Goal: Transaction & Acquisition: Purchase product/service

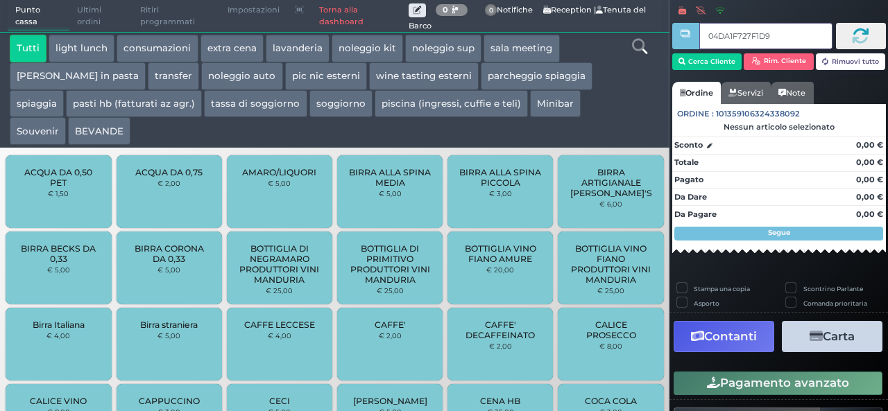
type input "04DA1F727F1D94"
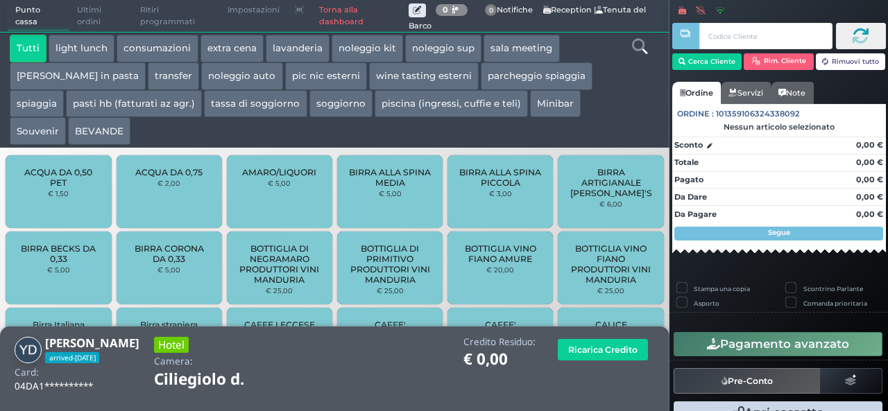
click at [221, 47] on button "extra cena" at bounding box center [231, 49] width 63 height 28
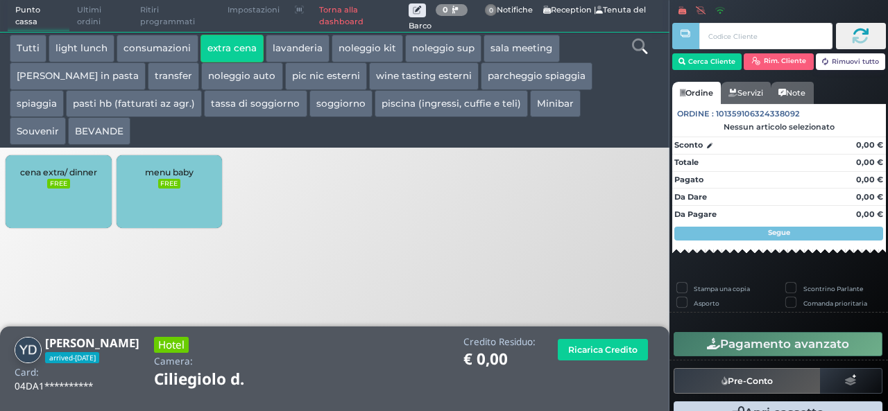
click at [63, 184] on small "FREE" at bounding box center [58, 184] width 22 height 10
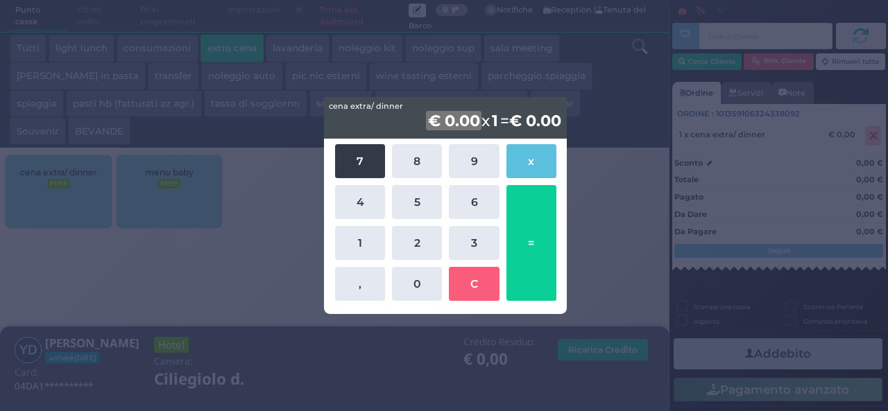
click at [368, 153] on button "7" at bounding box center [360, 161] width 50 height 34
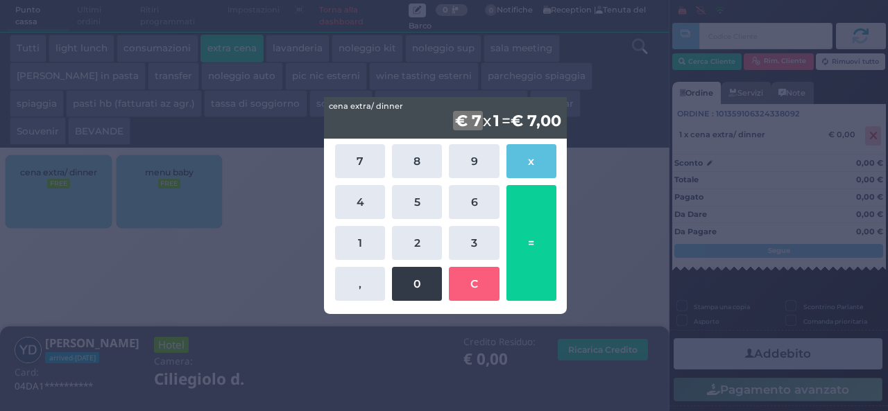
click at [423, 283] on button "0" at bounding box center [417, 284] width 50 height 34
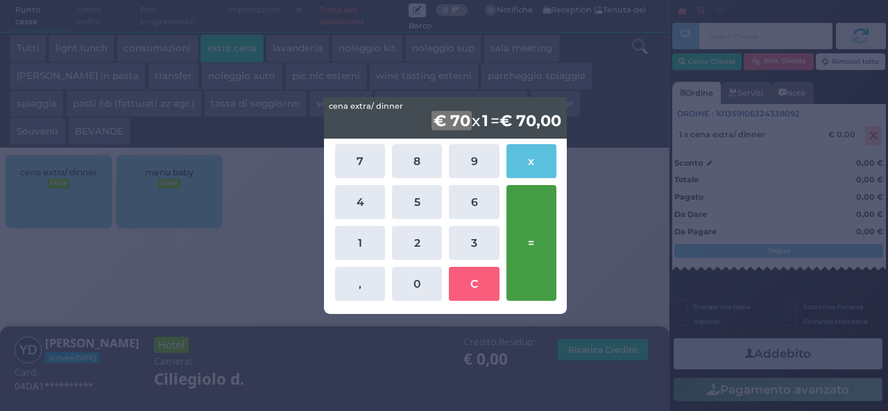
click at [539, 244] on button "=" at bounding box center [531, 243] width 50 height 116
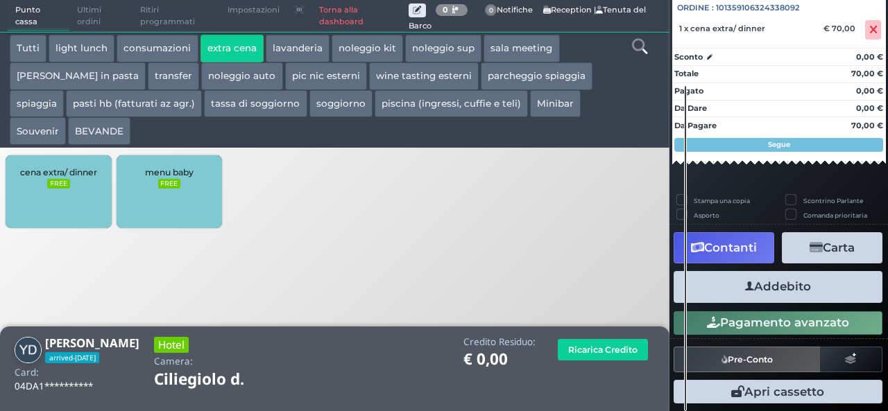
scroll to position [153, 0]
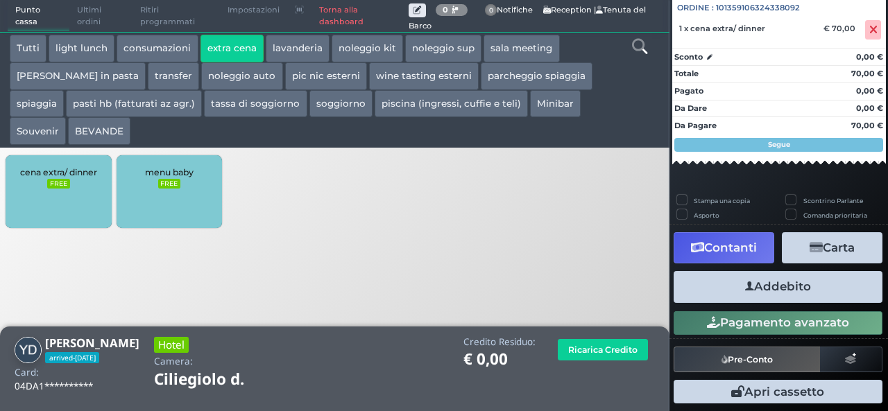
click at [767, 296] on button "Addebito" at bounding box center [778, 286] width 209 height 31
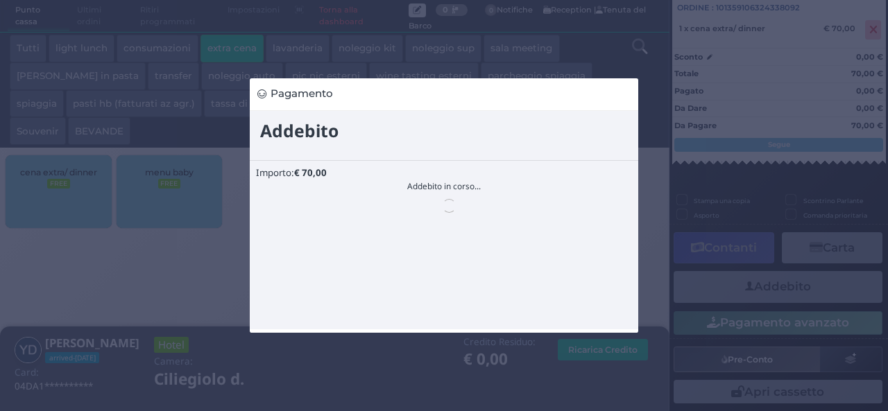
scroll to position [0, 0]
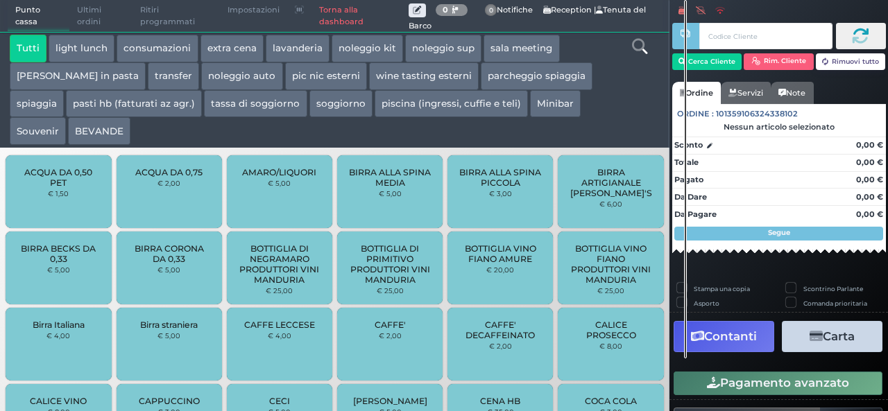
drag, startPoint x: 0, startPoint y: 0, endPoint x: 767, endPoint y: 296, distance: 822.5
click at [767, 296] on div "Stampa una copia" at bounding box center [724, 290] width 110 height 15
